Goal: Task Accomplishment & Management: Complete application form

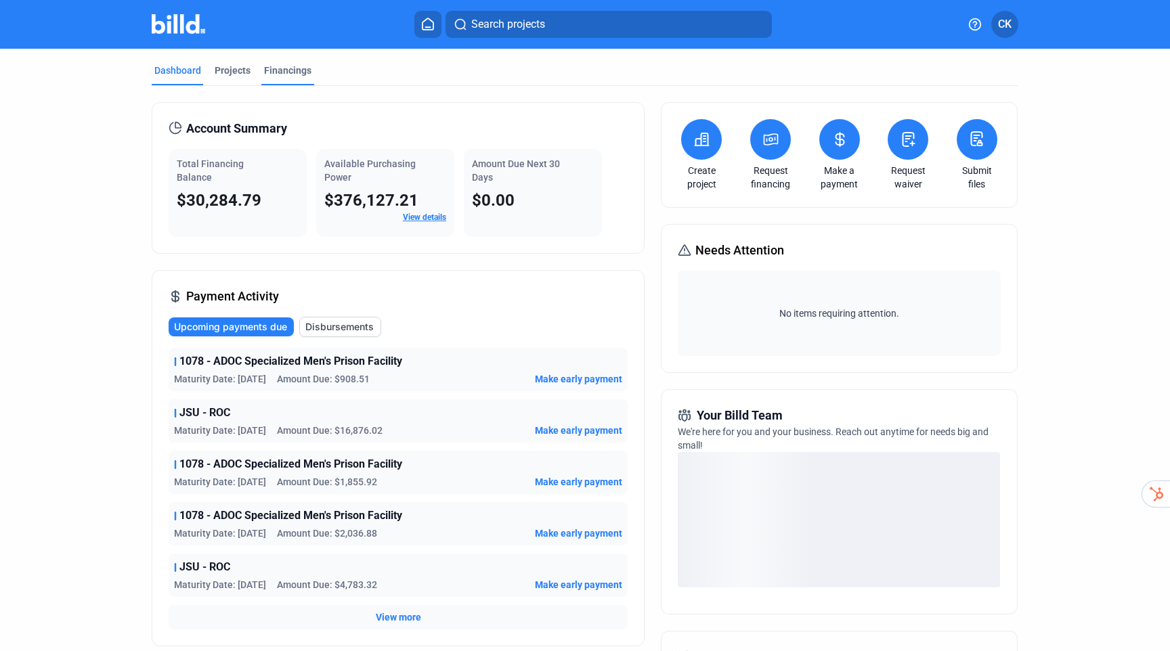
click at [278, 68] on div "Financings" at bounding box center [287, 71] width 47 height 14
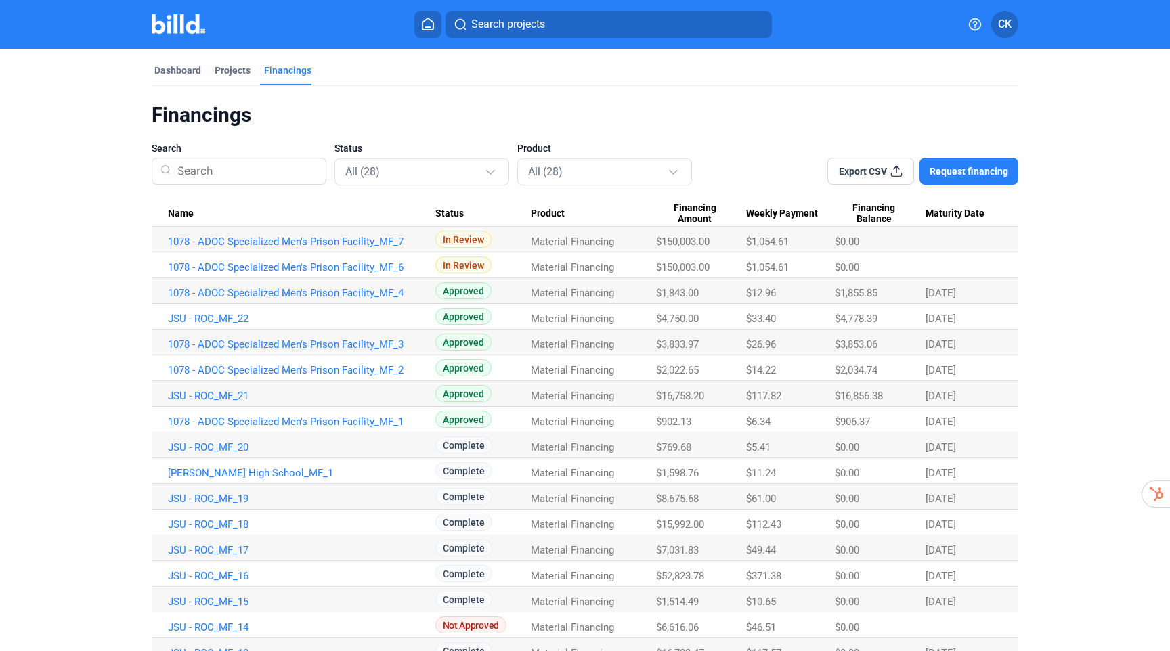
click at [266, 240] on link "1078 - ADOC Specialized Men's Prison Facility_MF_7" at bounding box center [301, 242] width 267 height 12
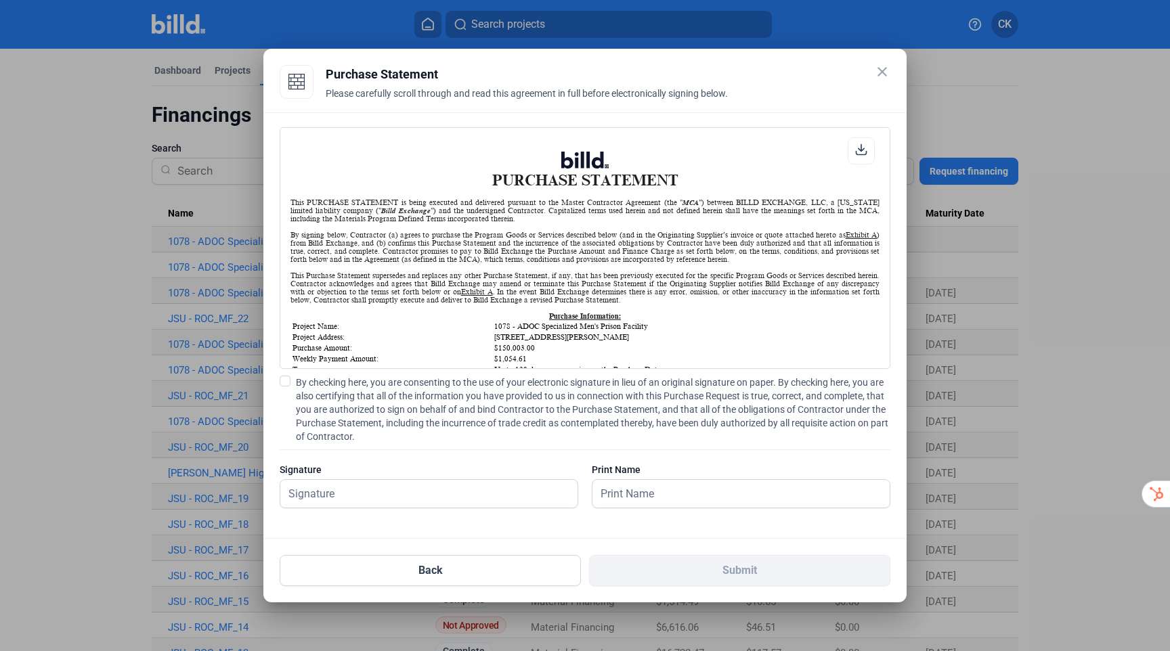
scroll to position [1, 0]
click at [859, 149] on icon at bounding box center [861, 150] width 10 height 10
click at [434, 494] on input "text" at bounding box center [428, 494] width 297 height 28
type input "[PERSON_NAME]"
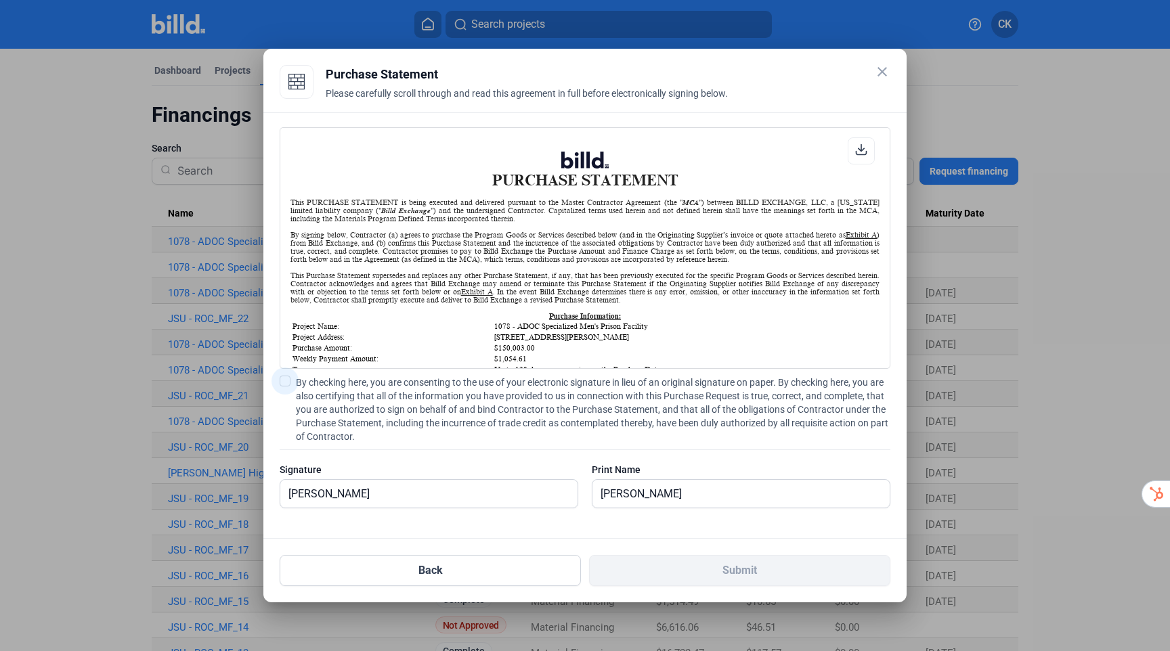
click at [286, 381] on span at bounding box center [285, 381] width 11 height 11
click at [0, 0] on input "By checking here, you are consenting to the use of your electronic signature in…" at bounding box center [0, 0] width 0 height 0
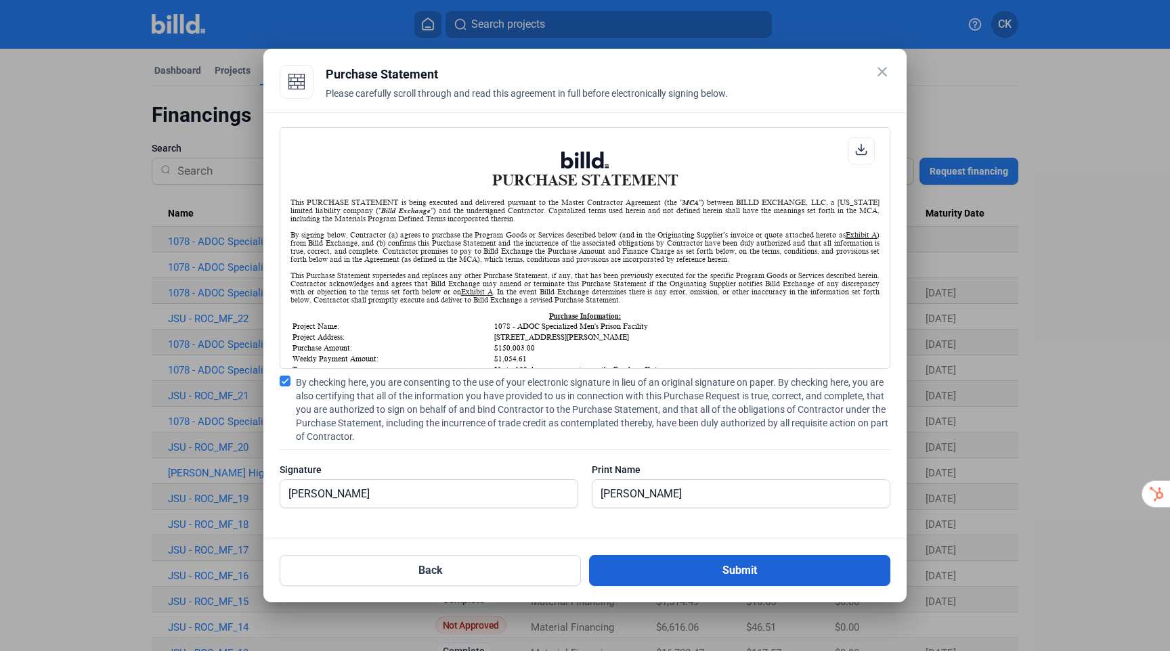
click at [716, 561] on button "Submit" at bounding box center [739, 570] width 301 height 31
